Goal: Find specific page/section: Find specific page/section

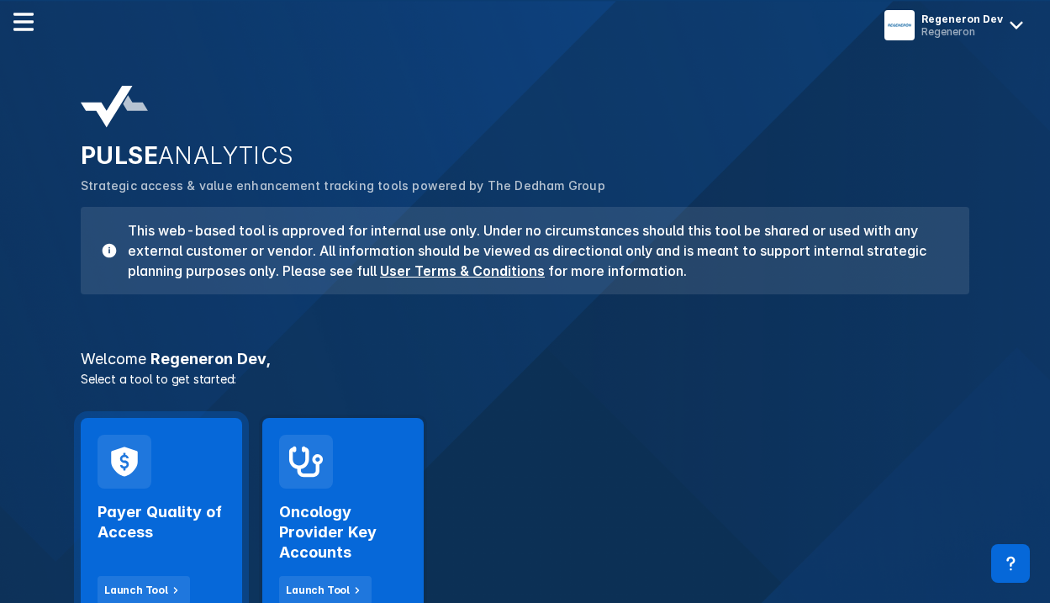
click at [151, 523] on h2 "Payer Quality of Access" at bounding box center [162, 522] width 128 height 40
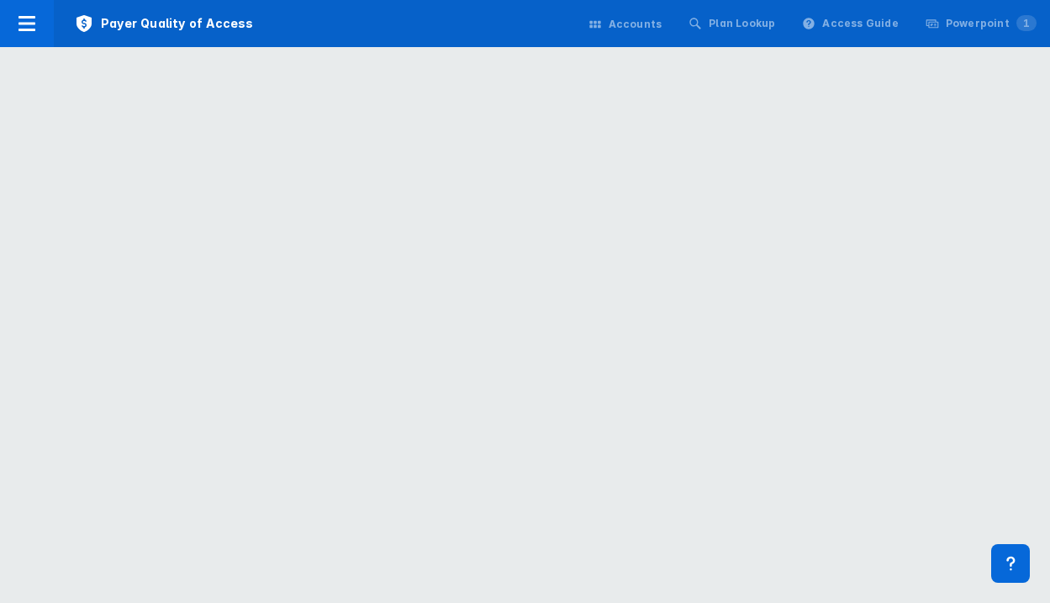
click at [655, 33] on div "Accounts" at bounding box center [626, 24] width 94 height 35
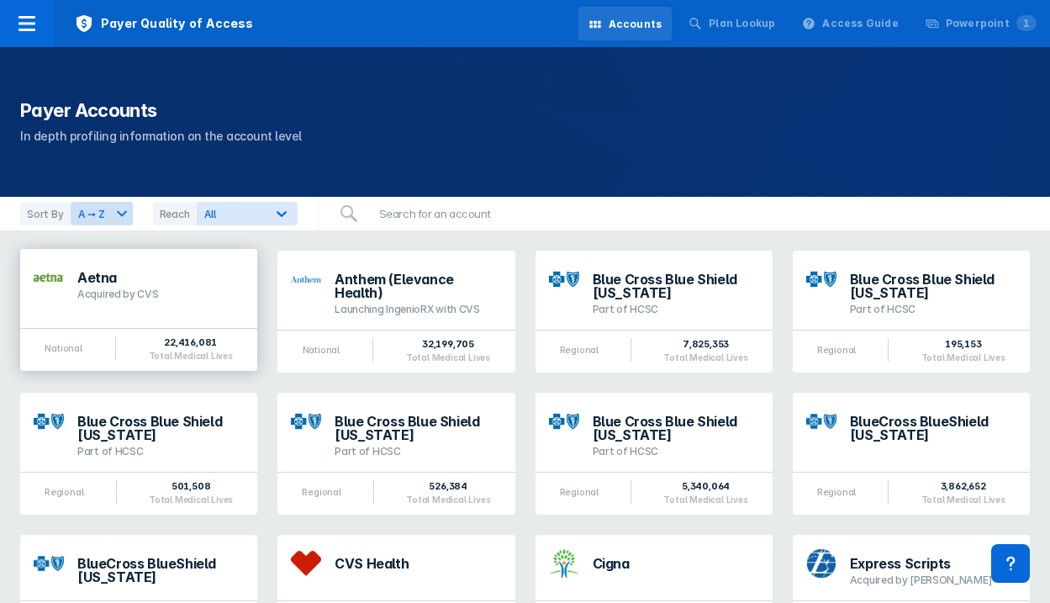
click at [178, 288] on div "Acquired by CVS" at bounding box center [160, 294] width 166 height 13
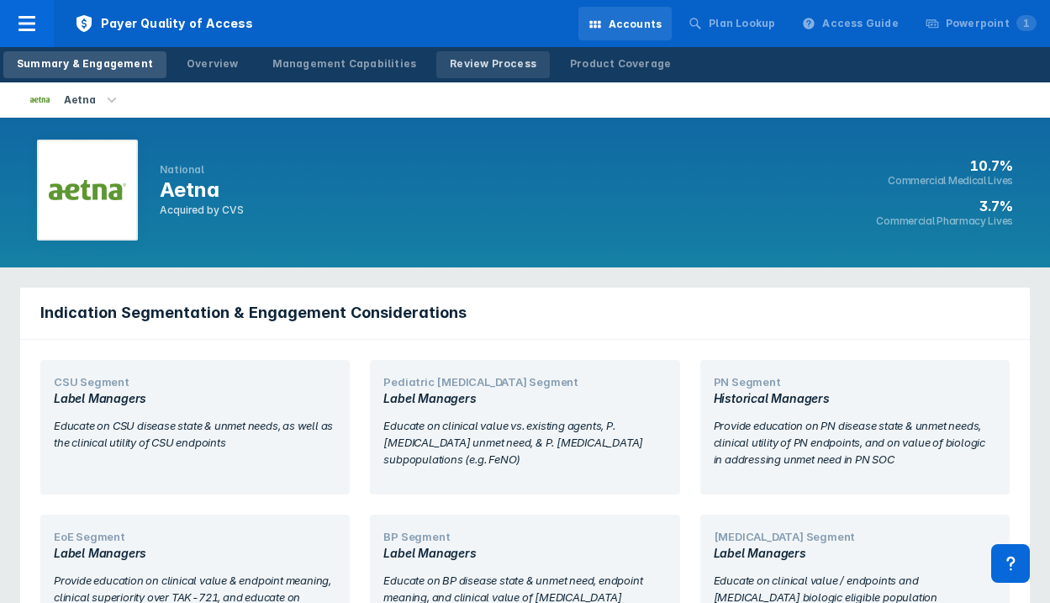
click at [450, 64] on div "Review Process" at bounding box center [493, 63] width 87 height 15
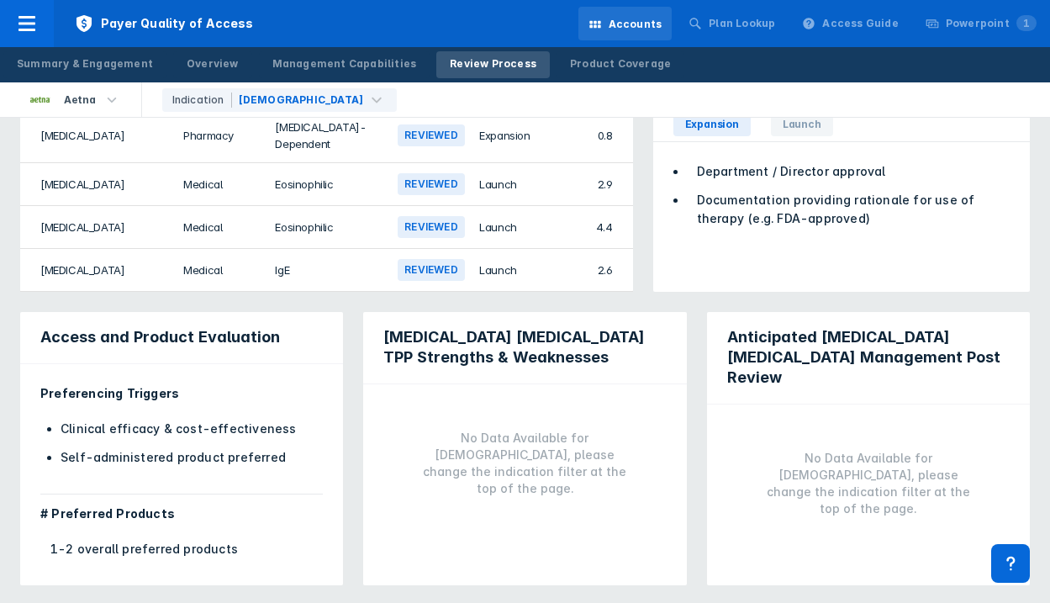
scroll to position [341, 0]
